Goal: Transaction & Acquisition: Purchase product/service

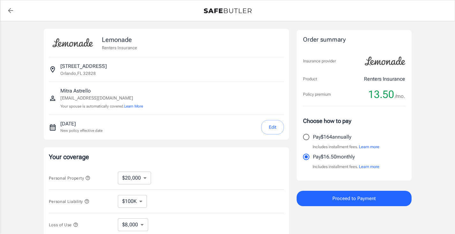
select select "20000"
select select "500"
click at [133, 177] on select "$10,000 $20,000 $30,000 $40,000 $50,000 $100K" at bounding box center [134, 177] width 33 height 13
select select "100000"
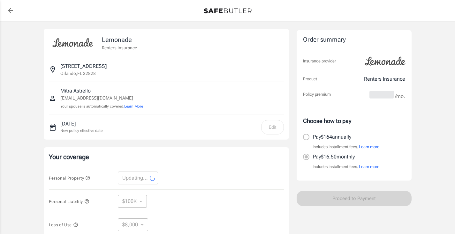
select select "100000"
select select "40000"
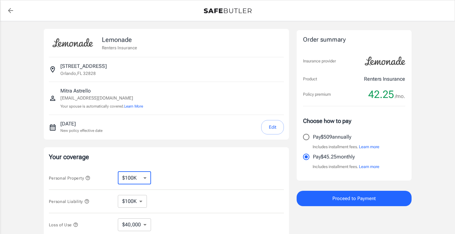
click at [137, 180] on select "$10,000 $20,000 $30,000 $40,000 $50,000 $100K" at bounding box center [134, 177] width 33 height 13
select select "50000"
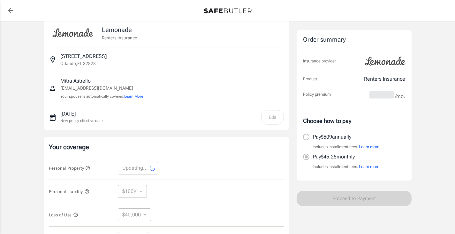
scroll to position [28, 0]
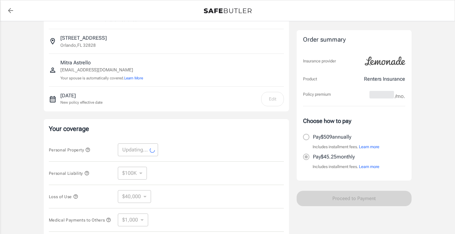
select select "50000"
select select "20000"
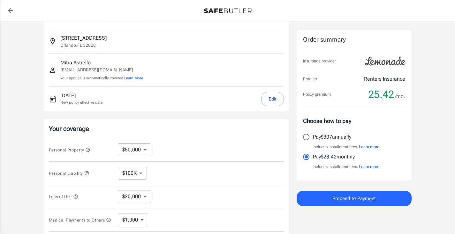
click at [129, 173] on select "$100K $200K $300K $400K $500K" at bounding box center [132, 172] width 29 height 13
select select "300000"
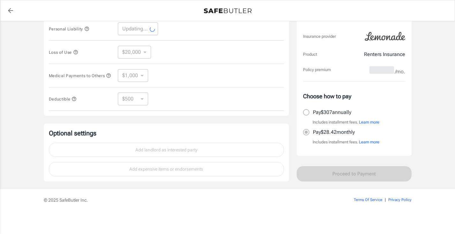
scroll to position [174, 0]
select select "300000"
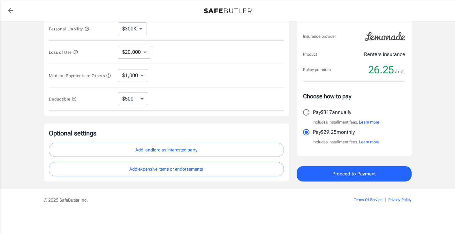
click at [135, 106] on div "Deductible $250 $500 $1,000 ​" at bounding box center [166, 98] width 235 height 23
click at [132, 100] on select "$250 $500 $1,000" at bounding box center [133, 98] width 30 height 13
select select "1000"
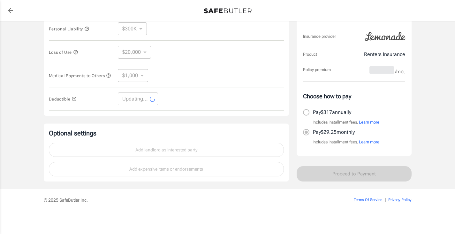
select select "1000"
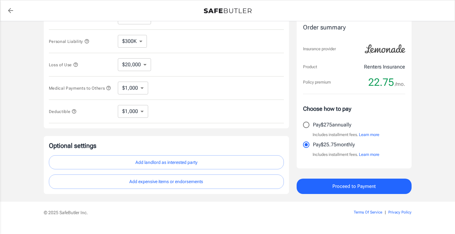
scroll to position [160, 0]
click at [135, 89] on select "$1,000 $2,000 $3,000 $4,000 $5,000" at bounding box center [133, 87] width 30 height 13
select select "3000"
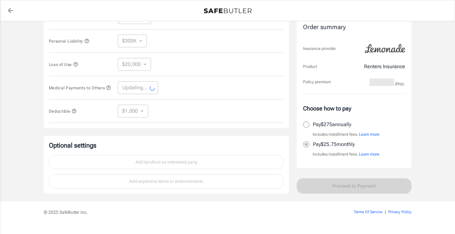
select select "3000"
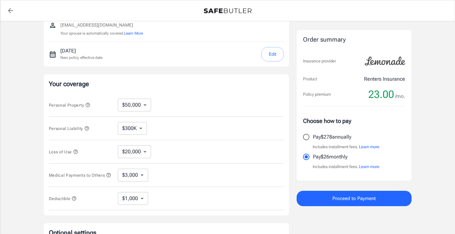
scroll to position [70, 0]
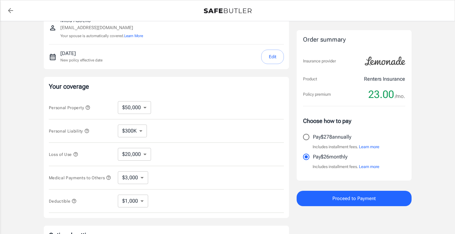
click at [143, 112] on select "$10,000 $20,000 $30,000 $40,000 $50,000 $100K" at bounding box center [134, 107] width 33 height 13
click at [179, 97] on div "Personal Property $10,000 $20,000 $30,000 $40,000 $50,000 $100K ​" at bounding box center [166, 107] width 235 height 23
click at [138, 156] on select "$20,000" at bounding box center [134, 154] width 33 height 13
click at [177, 158] on div "Loss of Use $20,000 ​" at bounding box center [166, 154] width 235 height 23
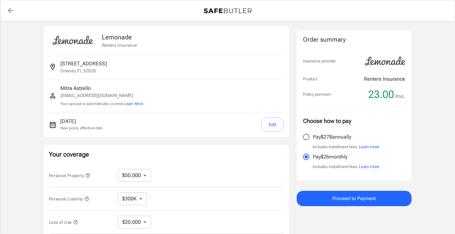
scroll to position [2, 0]
click at [271, 124] on button "Edit" at bounding box center [272, 125] width 23 height 14
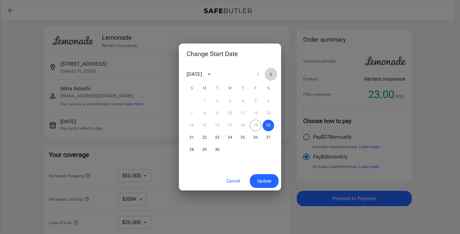
click at [269, 74] on icon "Next month" at bounding box center [271, 74] width 8 height 8
click at [229, 99] on button "1" at bounding box center [230, 101] width 12 height 12
click at [266, 173] on div "Cancel Update" at bounding box center [230, 180] width 102 height 19
click at [260, 182] on span "Update" at bounding box center [264, 181] width 14 height 8
